Goal: Navigation & Orientation: Find specific page/section

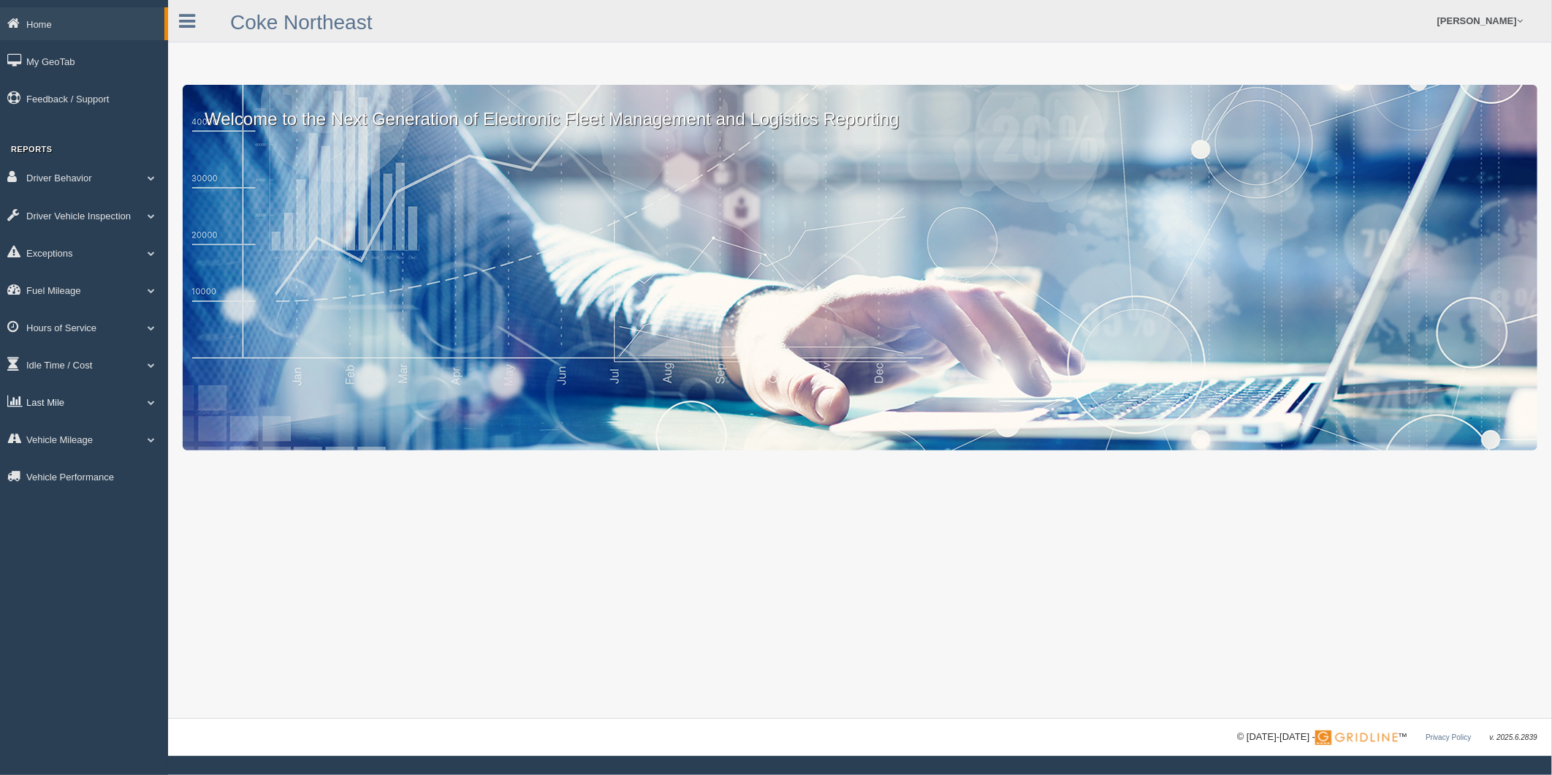
click at [72, 414] on link "Last Mile" at bounding box center [84, 401] width 168 height 33
click at [92, 464] on link "Zone Editor" at bounding box center [95, 462] width 138 height 26
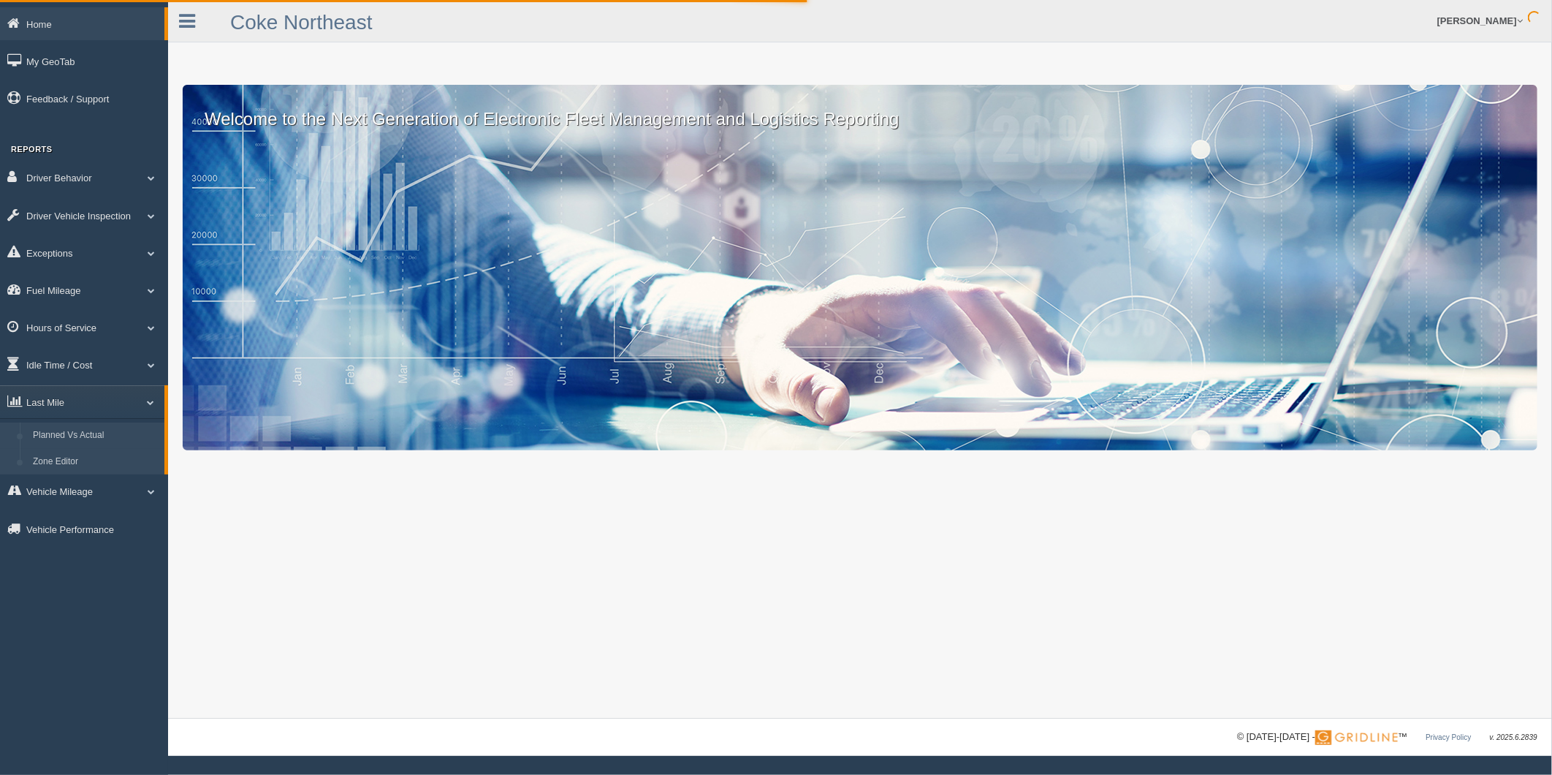
click at [106, 449] on link "Planned Vs Actual" at bounding box center [95, 435] width 138 height 26
click at [93, 442] on link "Planned Vs Actual" at bounding box center [95, 435] width 138 height 26
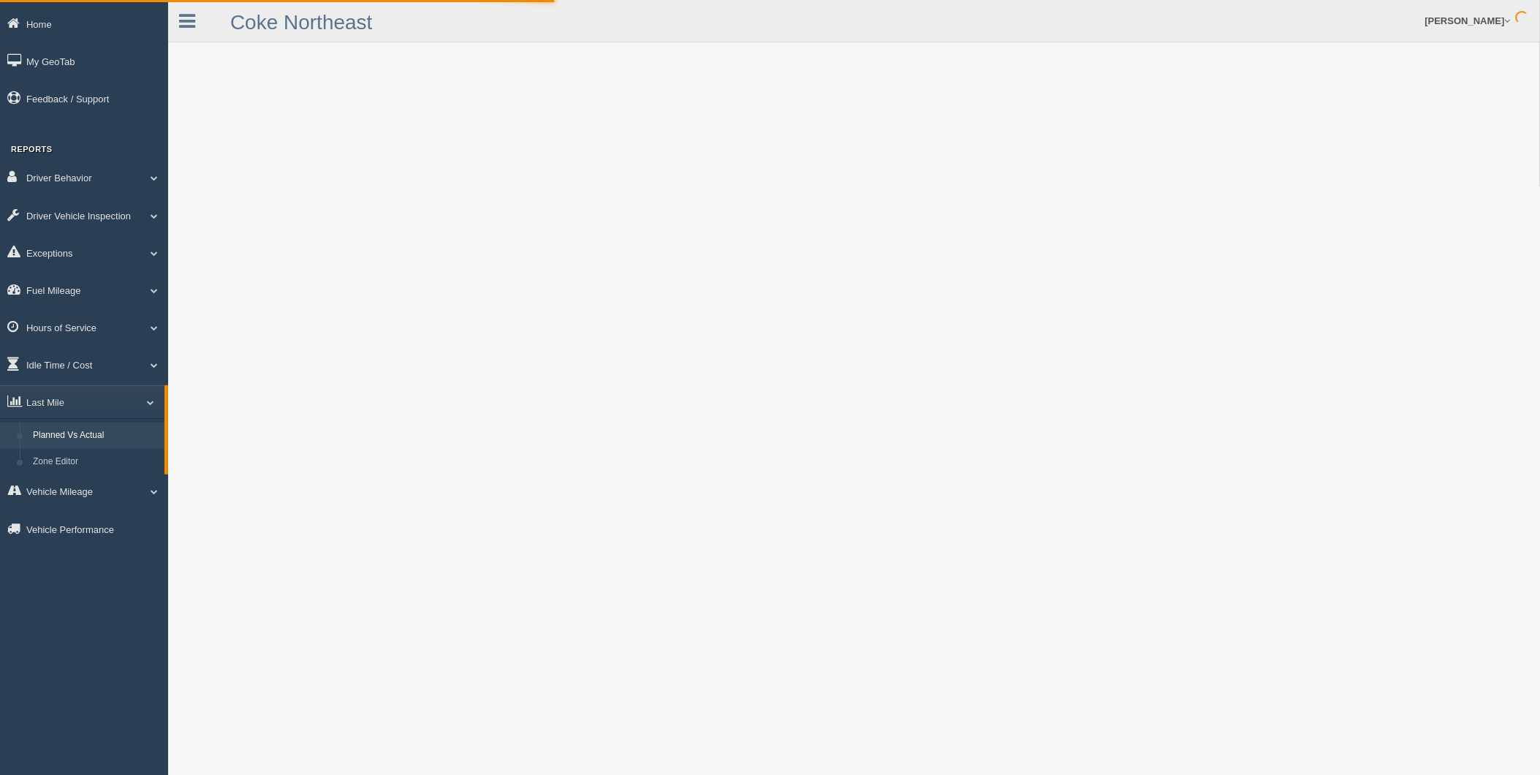
click at [93, 442] on link "Planned Vs Actual" at bounding box center [95, 435] width 138 height 26
click at [75, 471] on link "Zone Editor" at bounding box center [95, 462] width 138 height 26
